Goal: Task Accomplishment & Management: Manage account settings

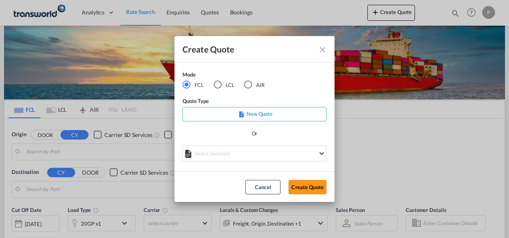
click at [247, 84] on div "AIR" at bounding box center [248, 84] width 8 height 8
click at [311, 183] on button "Create Quote" at bounding box center [308, 187] width 38 height 14
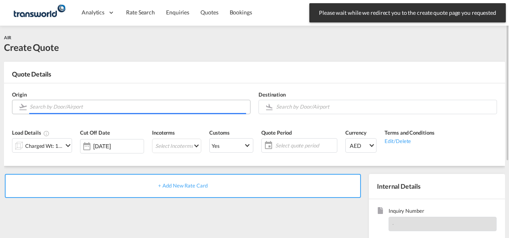
click at [56, 106] on input "Search by Door/Airport" at bounding box center [138, 107] width 217 height 14
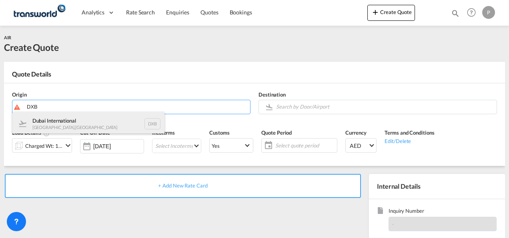
click at [60, 124] on div "Dubai International [GEOGRAPHIC_DATA] , [GEOGRAPHIC_DATA] DXB" at bounding box center [88, 124] width 152 height 24
type input "Dubai International, [GEOGRAPHIC_DATA], DXB"
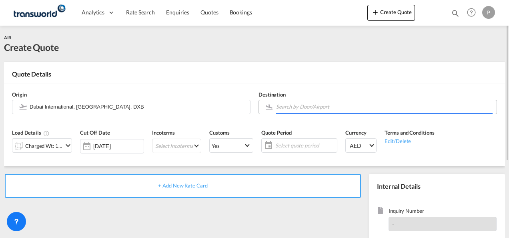
click at [285, 105] on input "Search by Door/Airport" at bounding box center [384, 107] width 217 height 14
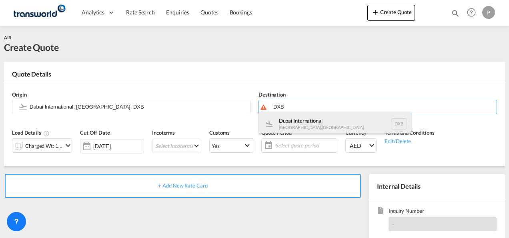
click at [290, 121] on div "Dubai International [GEOGRAPHIC_DATA] , [GEOGRAPHIC_DATA] DXB" at bounding box center [335, 124] width 152 height 24
type input "Dubai International, [GEOGRAPHIC_DATA], DXB"
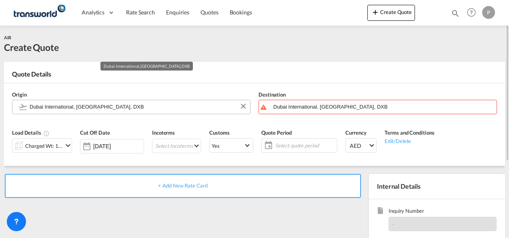
click at [143, 107] on input "Dubai International, [GEOGRAPHIC_DATA], DXB" at bounding box center [138, 107] width 217 height 14
click at [242, 106] on button "Clear Input" at bounding box center [243, 106] width 12 height 12
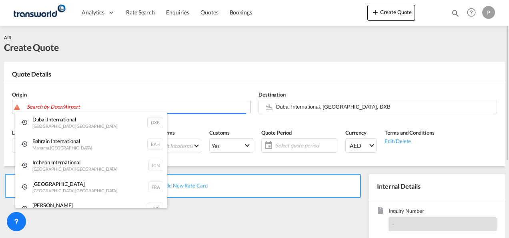
click at [84, 107] on body "Analytics Dashboard Rate Search Enquiries Quotes Bookings" at bounding box center [254, 119] width 509 height 238
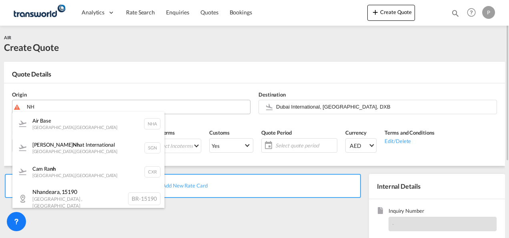
type input "N"
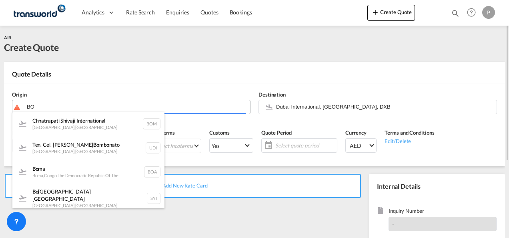
type input "B"
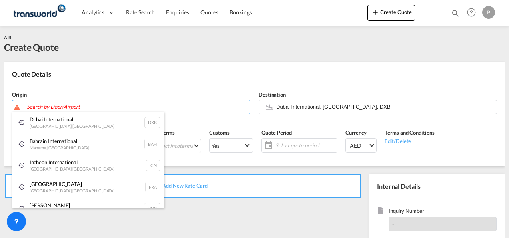
click at [94, 107] on body "Analytics Dashboard Rate Search Enquiries Quotes Bookings" at bounding box center [254, 119] width 509 height 238
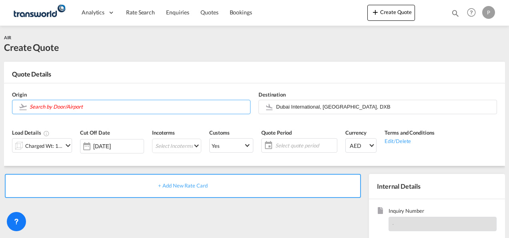
click at [94, 107] on input "Search by Door/Airport" at bounding box center [138, 107] width 217 height 14
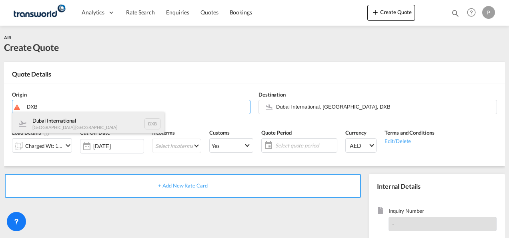
click at [75, 119] on div "Dubai International [GEOGRAPHIC_DATA] , [GEOGRAPHIC_DATA] DXB" at bounding box center [88, 124] width 152 height 24
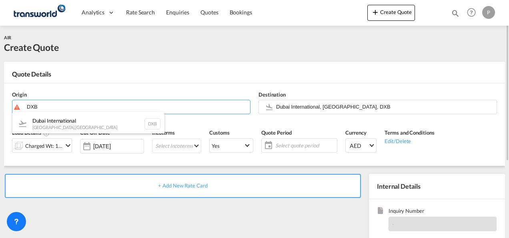
type input "Dubai International, [GEOGRAPHIC_DATA], DXB"
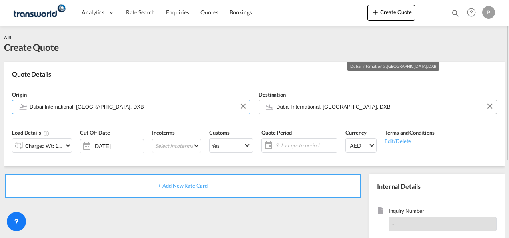
click at [320, 108] on input "Dubai International, [GEOGRAPHIC_DATA], DXB" at bounding box center [384, 107] width 217 height 14
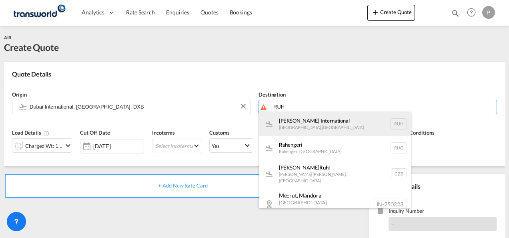
click at [313, 127] on div "[PERSON_NAME] International [GEOGRAPHIC_DATA] , [GEOGRAPHIC_DATA] RUH" at bounding box center [335, 124] width 152 height 24
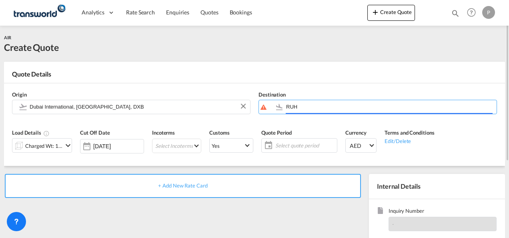
type input "[PERSON_NAME] International, [GEOGRAPHIC_DATA], RUH"
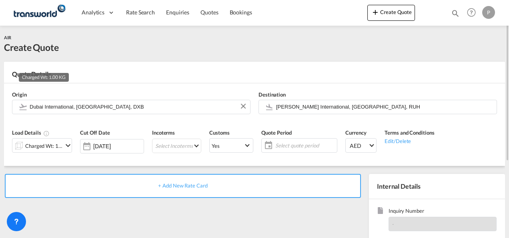
click at [58, 145] on div "Charged Wt: 1.00 KG" at bounding box center [44, 145] width 38 height 11
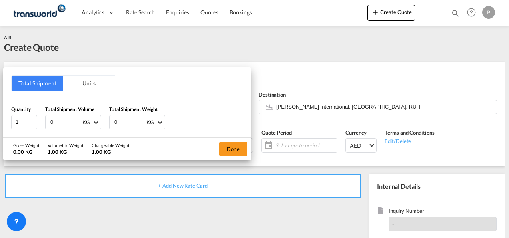
drag, startPoint x: 66, startPoint y: 125, endPoint x: 406, endPoint y: 102, distance: 341.1
click at [4, 115] on div "Total Shipment Units Quantity 1 Total Shipment Volume 0 KG CBM CFT KG LB Total …" at bounding box center [127, 102] width 248 height 70
type input "224"
click at [233, 149] on button "Done" at bounding box center [233, 149] width 28 height 14
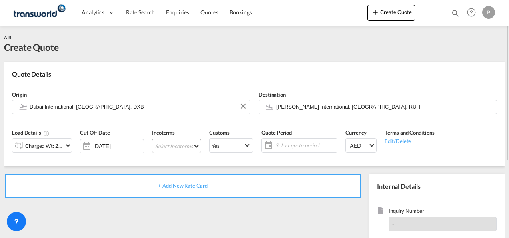
click at [168, 147] on md-select "Select Incoterms CIP - import Carriage and Insurance Paid to FAS - export Free …" at bounding box center [176, 146] width 49 height 14
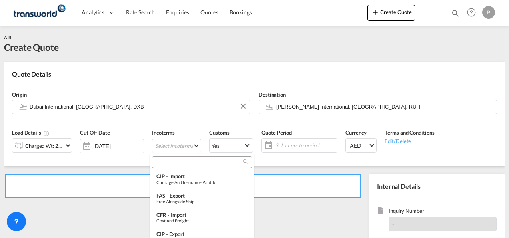
click at [175, 167] on div at bounding box center [202, 162] width 100 height 12
click at [178, 162] on input "search" at bounding box center [199, 162] width 89 height 7
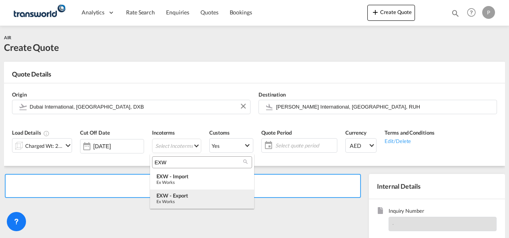
type input "EXW"
click at [178, 194] on div "EXW - export" at bounding box center [202, 195] width 91 height 6
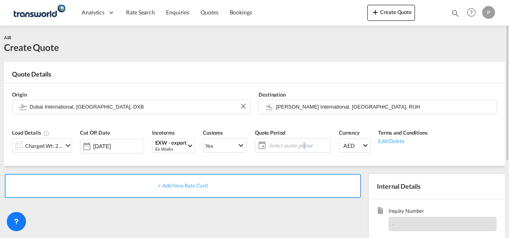
click at [301, 143] on span "Select quote period" at bounding box center [299, 145] width 60 height 7
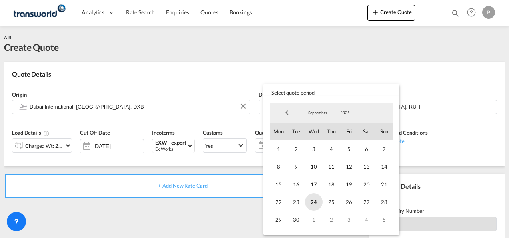
click at [314, 203] on span "24" at bounding box center [314, 202] width 18 height 18
click at [296, 219] on span "30" at bounding box center [297, 220] width 18 height 18
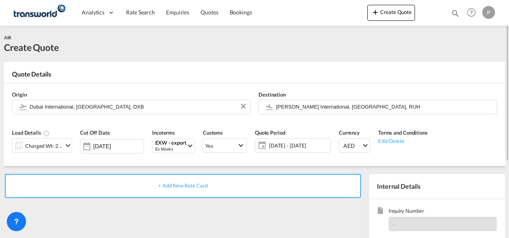
scroll to position [80, 0]
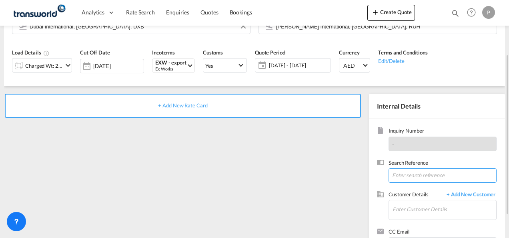
click at [408, 175] on input at bounding box center [443, 175] width 108 height 14
click at [407, 175] on input at bounding box center [443, 175] width 108 height 14
paste input "TWP9156"
type input "TWP9156"
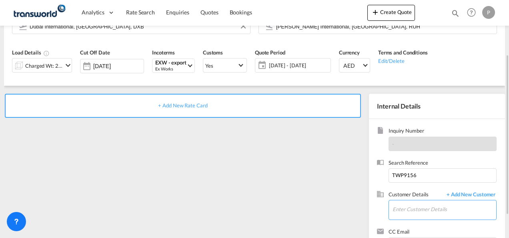
click at [419, 211] on input "Enter Customer Details" at bounding box center [445, 209] width 104 height 18
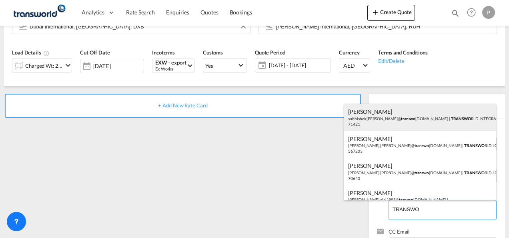
click at [443, 121] on div "[PERSON_NAME] [PERSON_NAME].[PERSON_NAME]@ transwo [DOMAIN_NAME] | TRANSWO RLD …" at bounding box center [420, 117] width 152 height 27
type input "TRANSWORLD INTEGRATED LOGISTEK PRIVATE LIMITED, [PERSON_NAME], [PERSON_NAME][EM…"
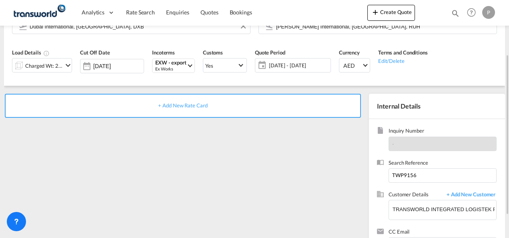
click at [197, 103] on span "+ Add New Rate Card" at bounding box center [182, 105] width 49 height 6
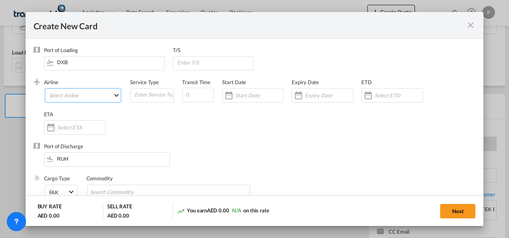
click at [91, 95] on md-select "Select Airline AIR EXPRESS S.A. (1166- / -) CMA CGM Air Cargo (1140-2C / -) DDW…" at bounding box center [83, 95] width 77 height 14
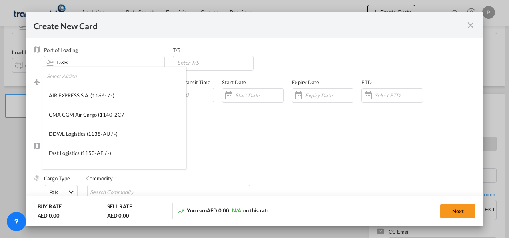
type md-option "1166-"
type md-option "1141-SE"
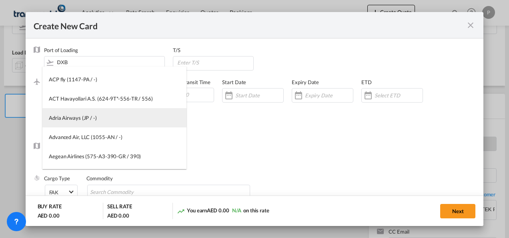
type md-option "JP"
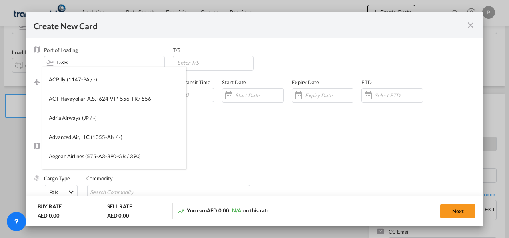
click at [235, 147] on md-backdrop at bounding box center [254, 119] width 509 height 238
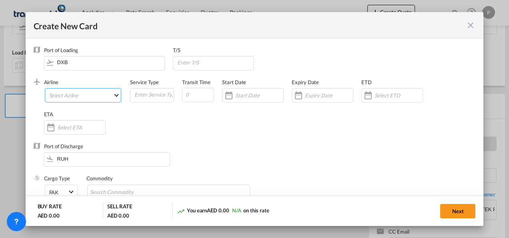
click at [82, 95] on md-select "Select Airline" at bounding box center [83, 95] width 77 height 14
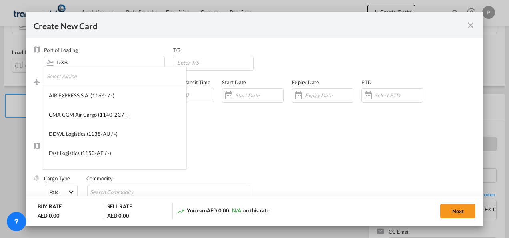
click at [88, 80] on input "search" at bounding box center [117, 75] width 140 height 19
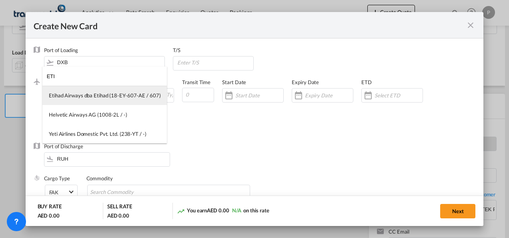
type input "ETI"
click at [96, 95] on div "Etihad Airways dba Etihad (18-EY-607-AE / 607)" at bounding box center [105, 95] width 112 height 7
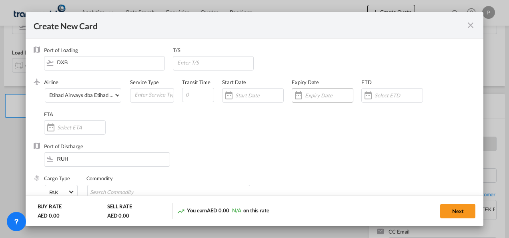
click at [315, 91] on div "Create New CardPort ..." at bounding box center [323, 95] width 62 height 14
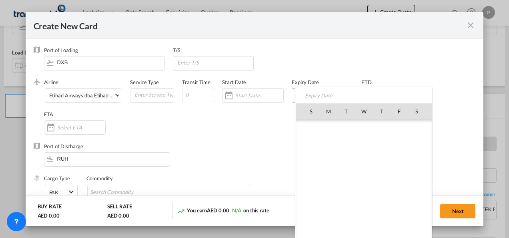
scroll to position [185511, 0]
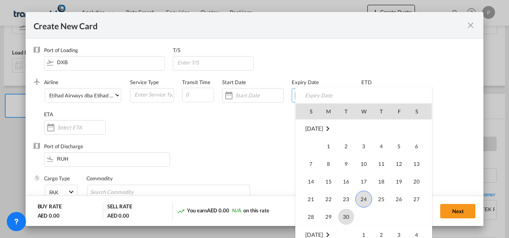
click at [348, 213] on span "30" at bounding box center [346, 217] width 16 height 16
type input "[DATE]"
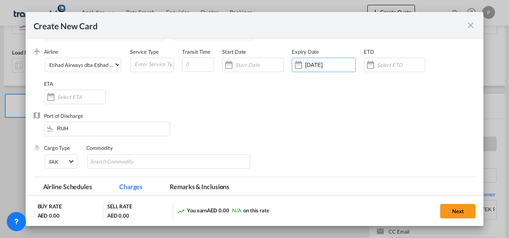
scroll to position [80, 0]
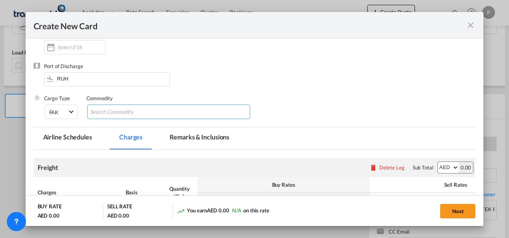
click at [145, 113] on input "Chips input." at bounding box center [126, 112] width 73 height 13
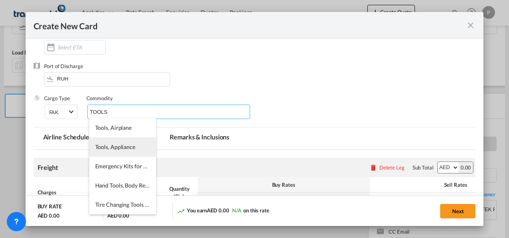
type input "TOOLS"
click at [127, 146] on span "Tools, Appliance" at bounding box center [115, 146] width 40 height 7
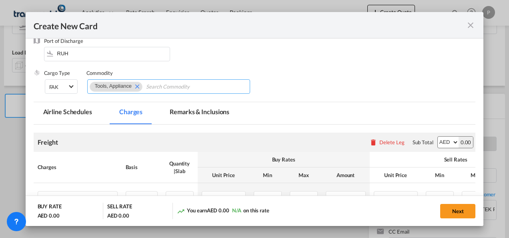
scroll to position [190, 0]
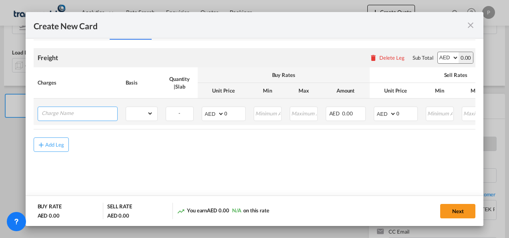
click at [74, 113] on input "Charge Name" at bounding box center [80, 113] width 76 height 12
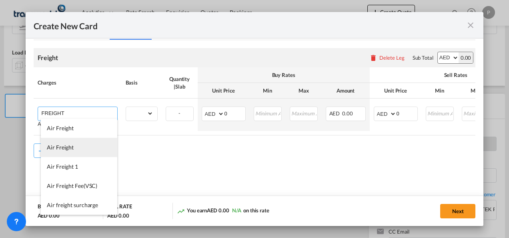
click at [74, 144] on li "Air Freight" at bounding box center [79, 147] width 76 height 19
type input "Air Freight"
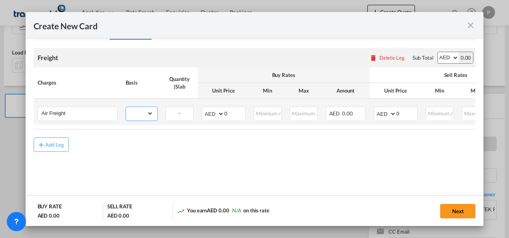
click at [149, 112] on select "gross_weight volumetric_weight per_shipment per_bl per_km % on air freight per_…" at bounding box center [139, 113] width 27 height 13
select select "per_shipment"
click at [126, 107] on select "gross_weight volumetric_weight per_shipment per_bl per_km % on air freight per_…" at bounding box center [139, 113] width 27 height 13
click at [232, 111] on input "0" at bounding box center [235, 113] width 21 height 12
type input "688"
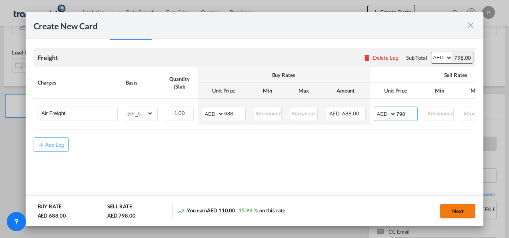
type input "798"
click at [456, 211] on button "Next" at bounding box center [458, 211] width 35 height 14
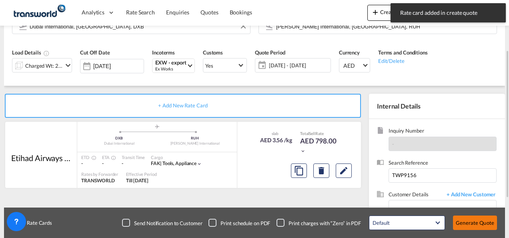
click at [474, 222] on button "Generate Quote" at bounding box center [475, 222] width 44 height 14
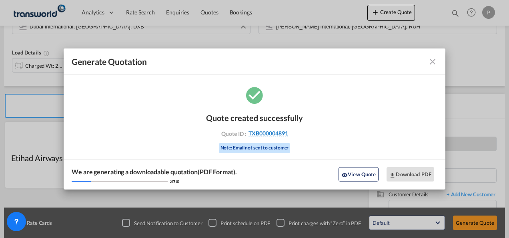
click at [260, 133] on span "TXB000004891" at bounding box center [269, 133] width 40 height 7
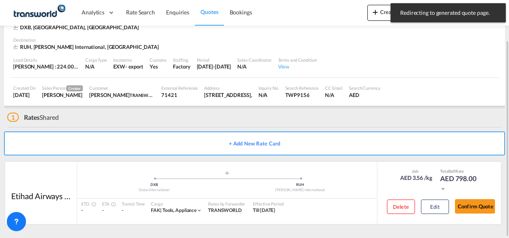
scroll to position [49, 0]
click at [473, 203] on button "Confirm Quote" at bounding box center [475, 206] width 40 height 14
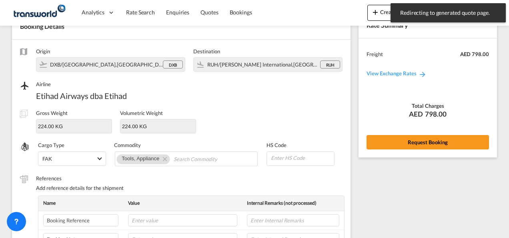
scroll to position [300, 0]
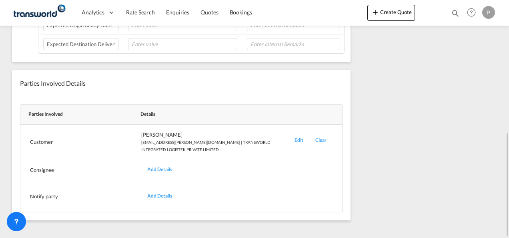
click at [297, 137] on div "Edit" at bounding box center [299, 142] width 21 height 22
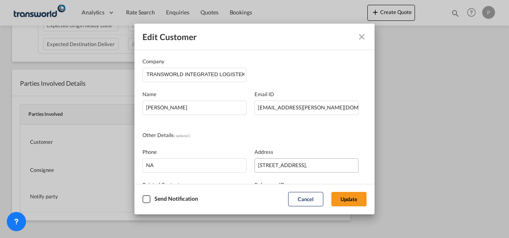
scroll to position [95, 0]
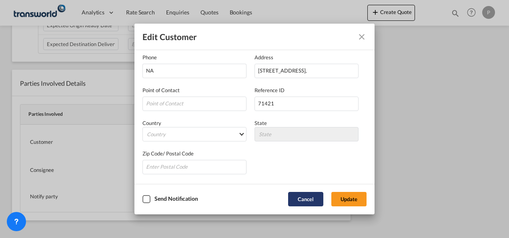
click at [315, 199] on button "Cancel" at bounding box center [305, 199] width 35 height 14
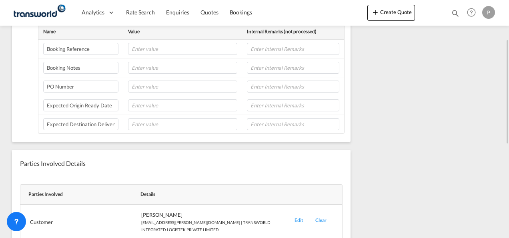
scroll to position [0, 0]
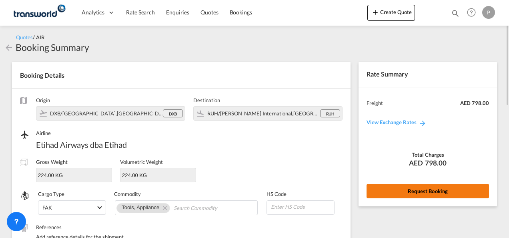
click at [425, 188] on button "Request Booking" at bounding box center [428, 191] width 123 height 14
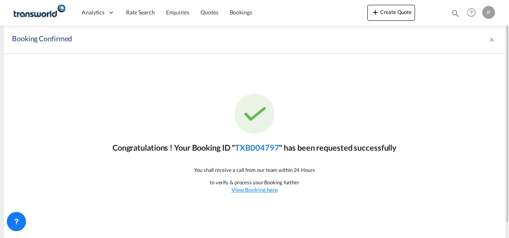
click at [269, 147] on link "TXB004797" at bounding box center [257, 148] width 44 height 10
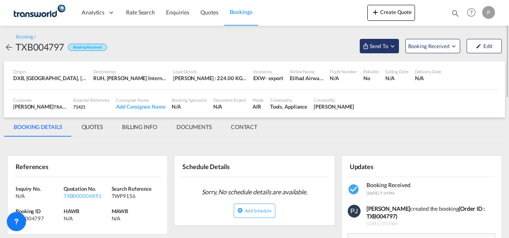
click at [392, 45] on md-icon "Open demo menu" at bounding box center [392, 45] width 7 height 7
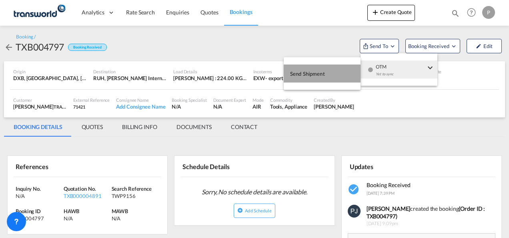
click at [318, 74] on span "Send Shipment" at bounding box center [307, 73] width 35 height 13
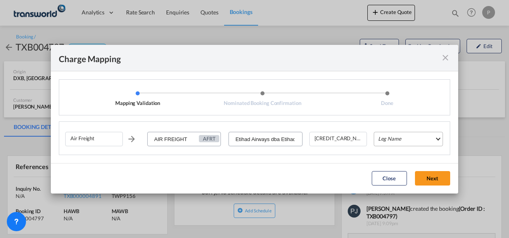
click at [399, 138] on md-select "Leg Name HANDLING ORIGIN HANDLING DESTINATION OTHERS TL PICK UP CUSTOMS ORIGIN …" at bounding box center [408, 139] width 69 height 14
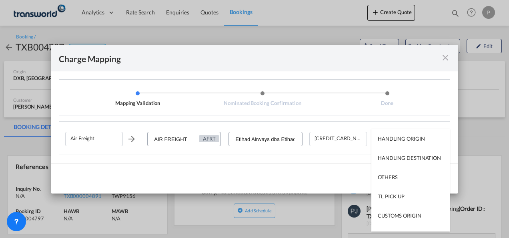
type md-option "HANDLING ORIGIN"
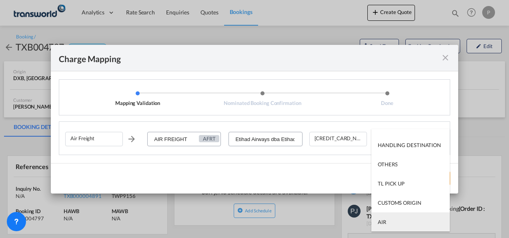
type md-option "AIR"
click at [400, 220] on md-option "AIR" at bounding box center [411, 221] width 78 height 19
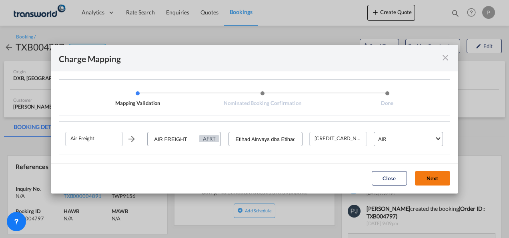
click at [429, 175] on button "Next" at bounding box center [432, 178] width 35 height 14
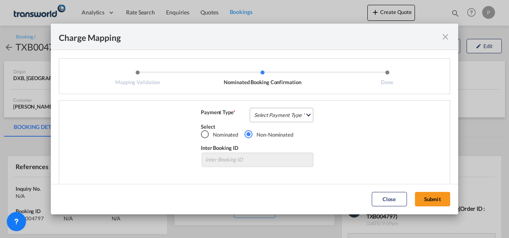
click at [262, 112] on md-select "Select Payment Type COLLECT PREPAID" at bounding box center [282, 115] width 64 height 14
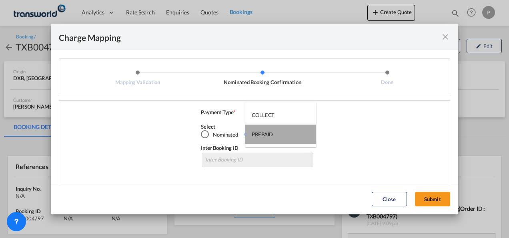
click at [265, 137] on div "PREPAID" at bounding box center [262, 134] width 21 height 7
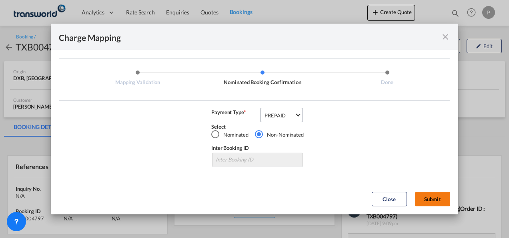
click at [430, 193] on button "Submit" at bounding box center [432, 199] width 35 height 14
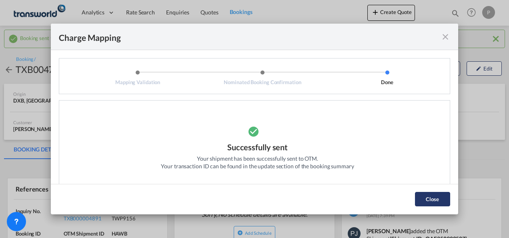
click at [425, 196] on button "Close" at bounding box center [432, 199] width 35 height 14
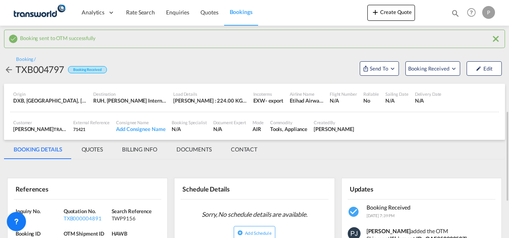
scroll to position [120, 0]
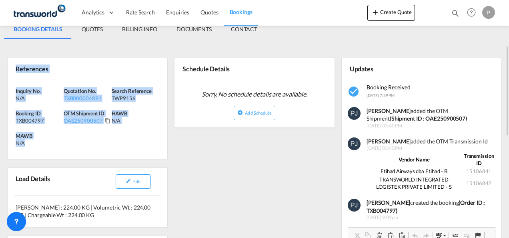
drag, startPoint x: 16, startPoint y: 68, endPoint x: 57, endPoint y: 139, distance: 82.4
click at [57, 139] on div "References Inquiry No. N/A Quotation No. TXB000004891 Search Reference TWP9156 …" at bounding box center [87, 109] width 161 height 102
copy div "References Inquiry No. N/A Quotation No. TXB000004891 Search Reference TWP9156 …"
